Goal: Information Seeking & Learning: Learn about a topic

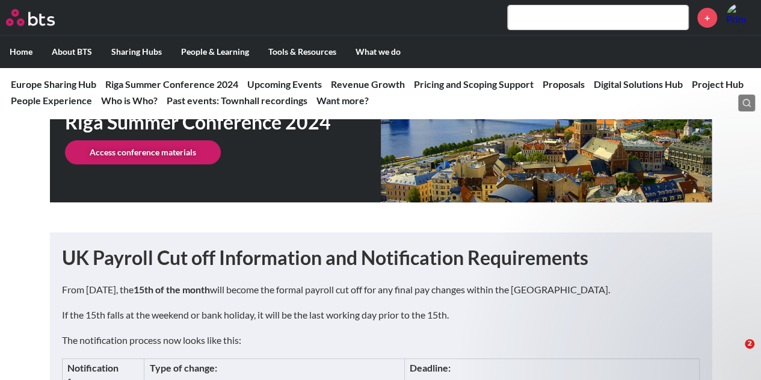
scroll to position [280, 0]
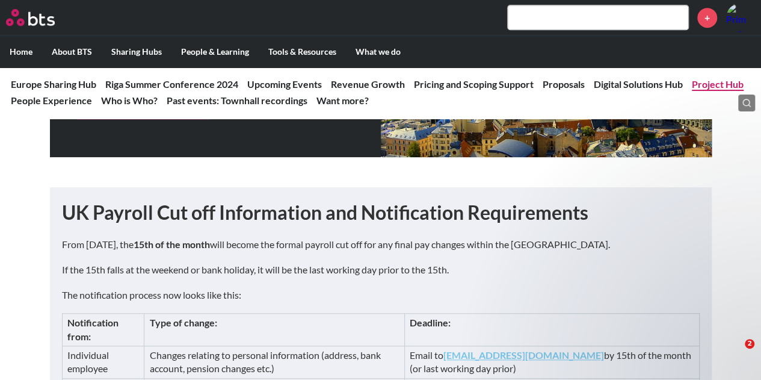
click at [729, 80] on link "Project Hub" at bounding box center [718, 83] width 52 height 11
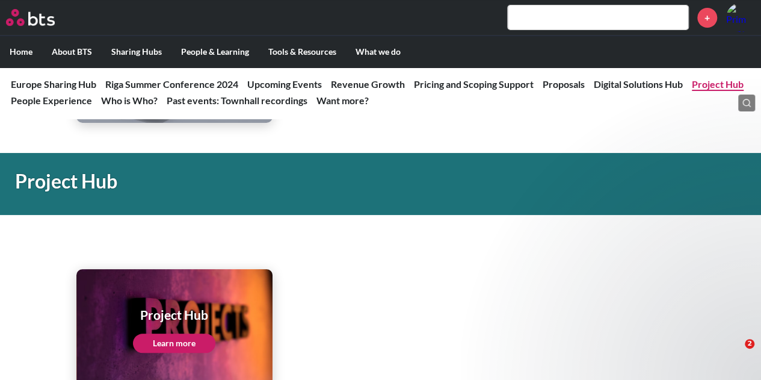
scroll to position [2364, 0]
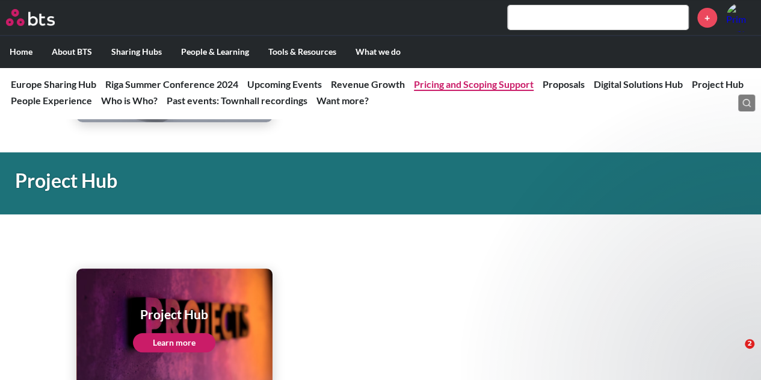
click at [430, 84] on link "Pricing and Scoping Support" at bounding box center [474, 83] width 120 height 11
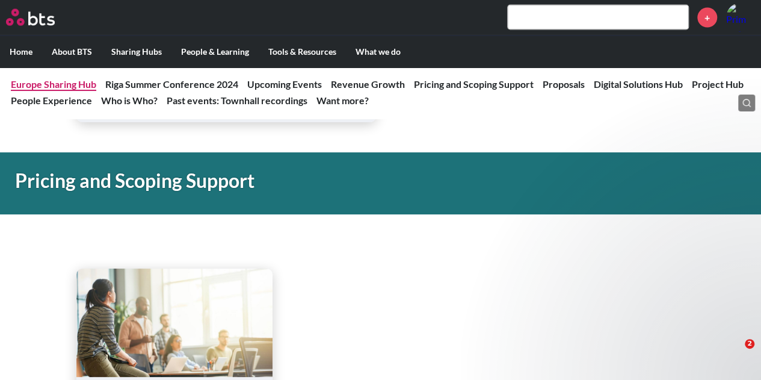
click at [77, 81] on link "Europe Sharing Hub" at bounding box center [53, 83] width 85 height 11
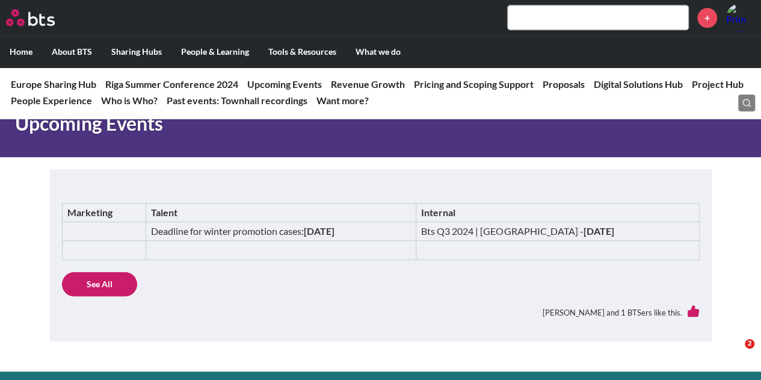
scroll to position [722, 0]
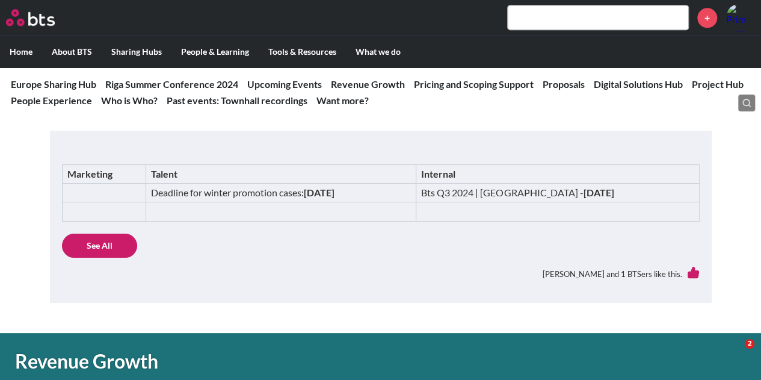
click at [719, 93] on nav "Europe Sharing Hub Riga Summer Conference 2024 Riga Summer Conference 2024 UK P…" at bounding box center [380, 93] width 761 height 52
click at [716, 87] on link "Project Hub" at bounding box center [718, 83] width 52 height 11
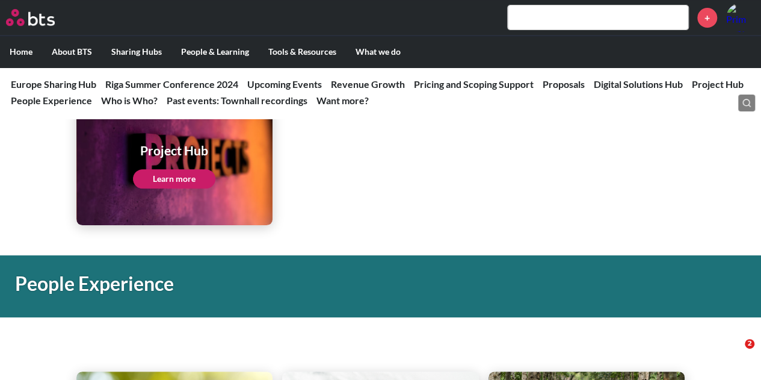
scroll to position [2484, 0]
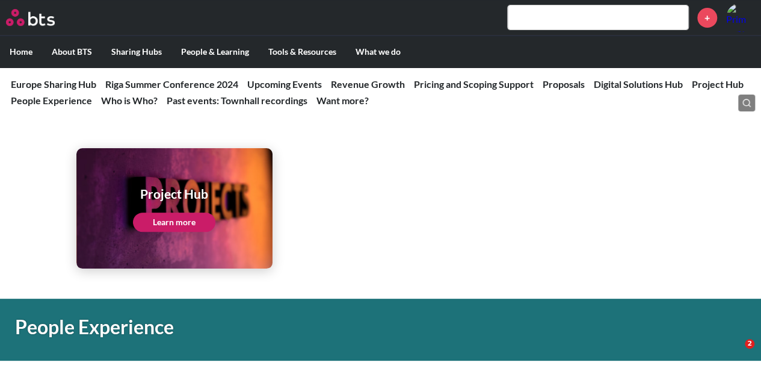
click at [176, 221] on link "Learn more" at bounding box center [174, 221] width 82 height 19
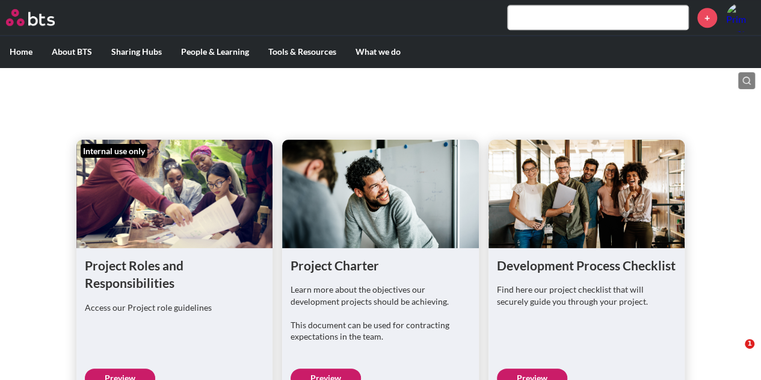
scroll to position [461, 0]
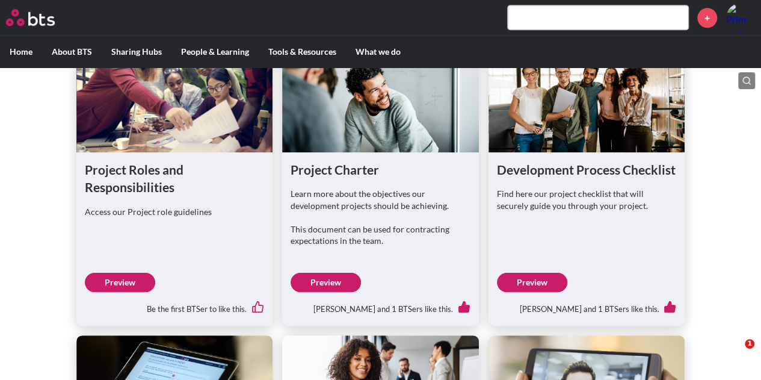
click at [129, 292] on link "Preview" at bounding box center [120, 281] width 70 height 19
click at [336, 292] on link "Preview" at bounding box center [325, 281] width 70 height 19
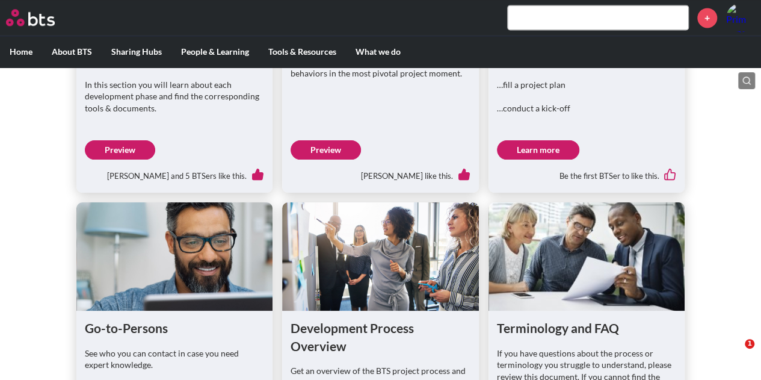
scroll to position [853, 0]
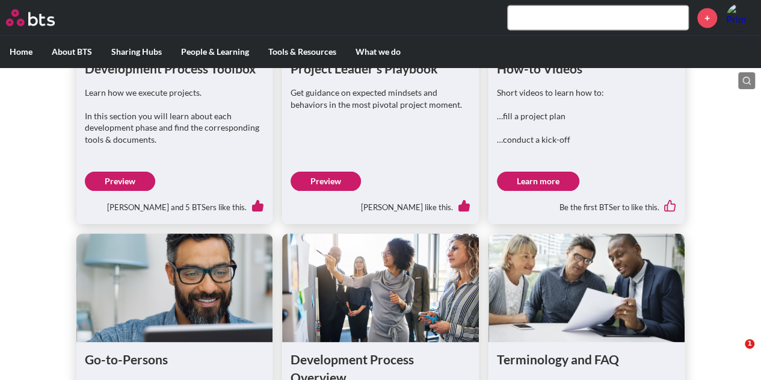
click at [735, 122] on div "Internal use only Project Roles and Responsibilities Access our Project role gu…" at bounding box center [380, 61] width 761 height 907
click at [131, 191] on link "Preview" at bounding box center [120, 180] width 70 height 19
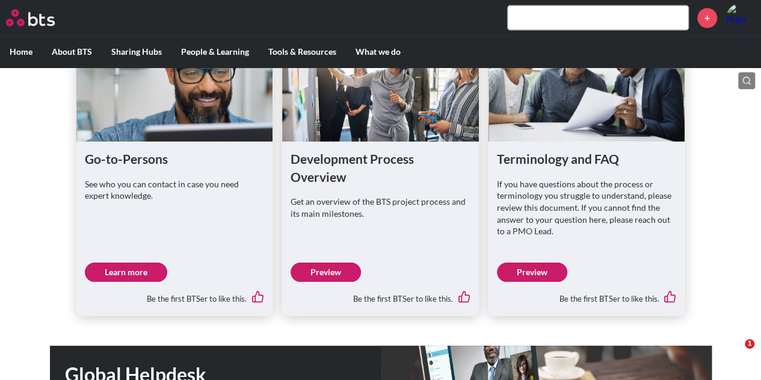
click at [132, 281] on link "Learn more" at bounding box center [126, 271] width 82 height 19
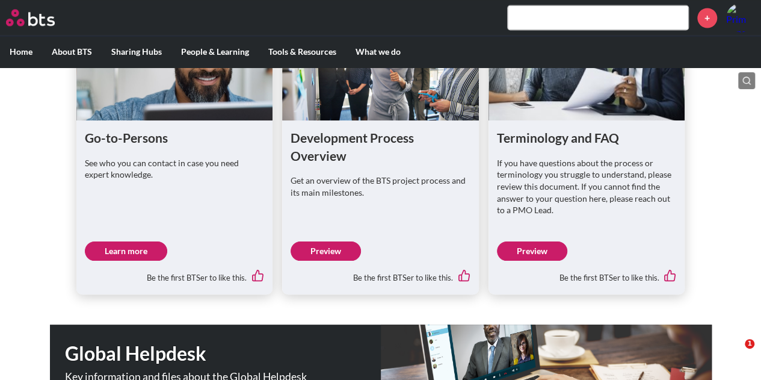
scroll to position [1093, 0]
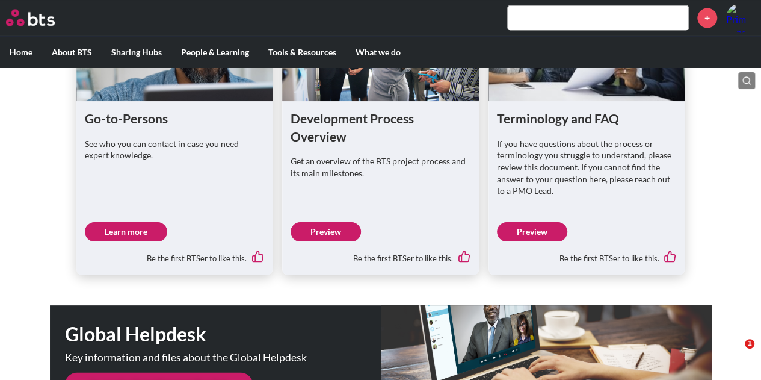
click at [545, 241] on link "Preview" at bounding box center [532, 231] width 70 height 19
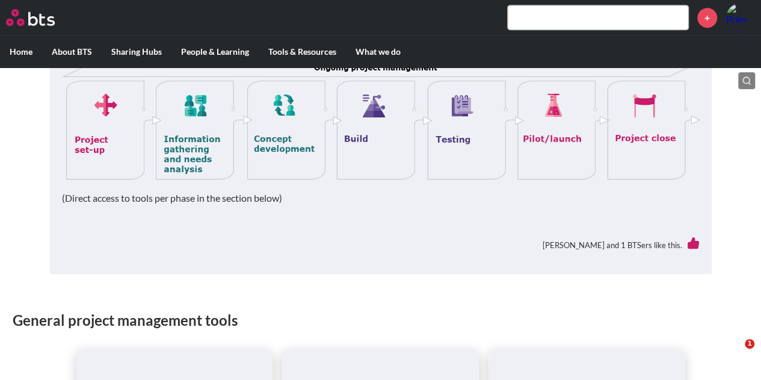
scroll to position [361, 0]
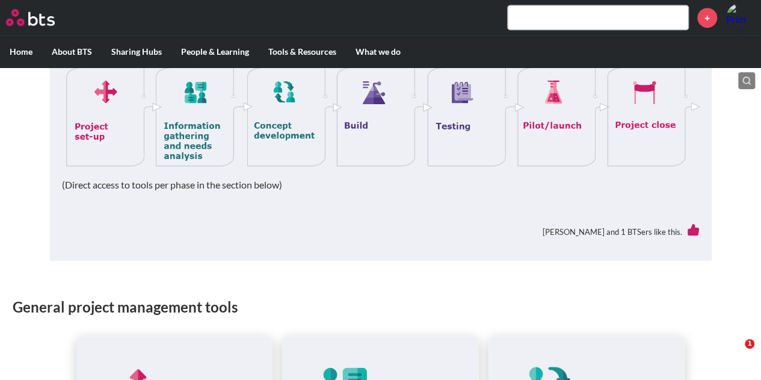
click at [121, 129] on img at bounding box center [381, 105] width 638 height 121
click at [100, 128] on img at bounding box center [381, 105] width 638 height 121
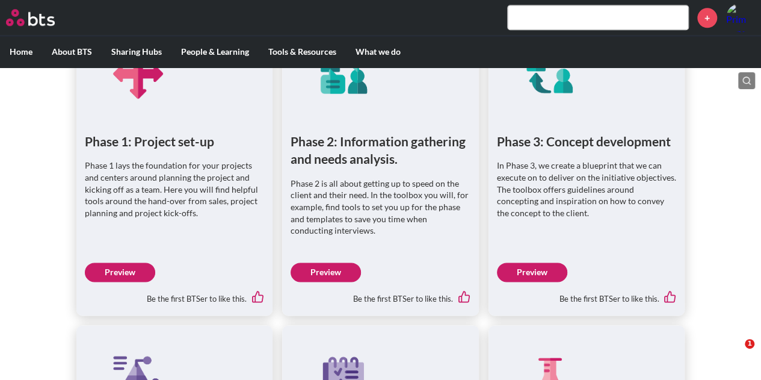
scroll to position [681, 0]
click at [128, 269] on link "Preview" at bounding box center [120, 271] width 70 height 19
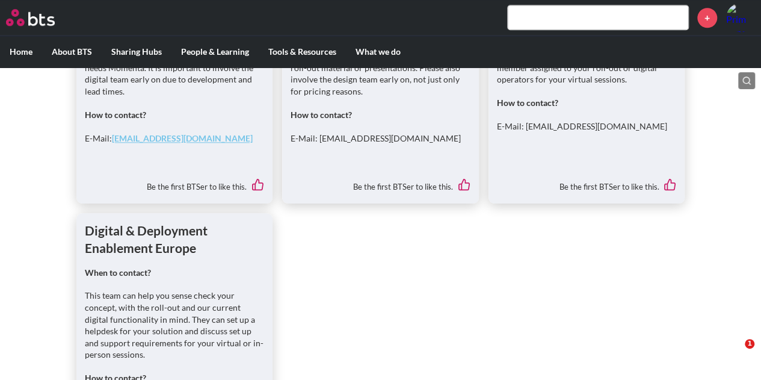
scroll to position [690, 0]
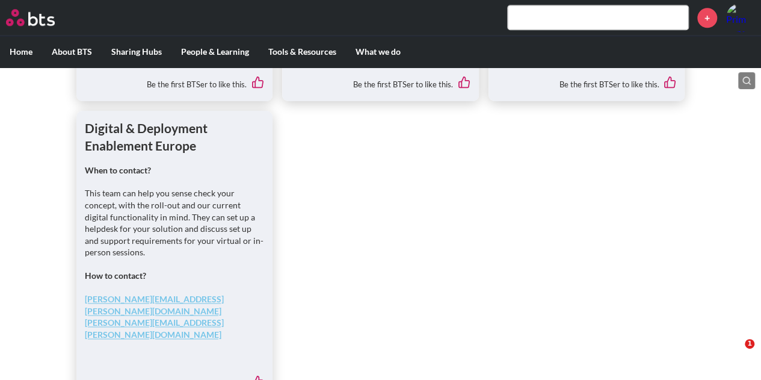
drag, startPoint x: 474, startPoint y: 143, endPoint x: 475, endPoint y: 131, distance: 12.1
